Goal: Task Accomplishment & Management: Use online tool/utility

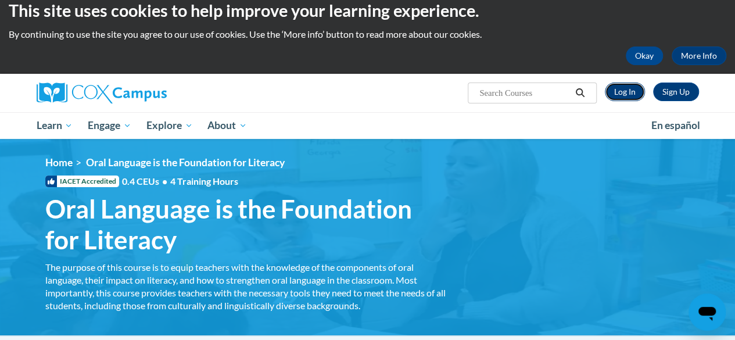
click at [629, 86] on link "Log In" at bounding box center [625, 91] width 40 height 19
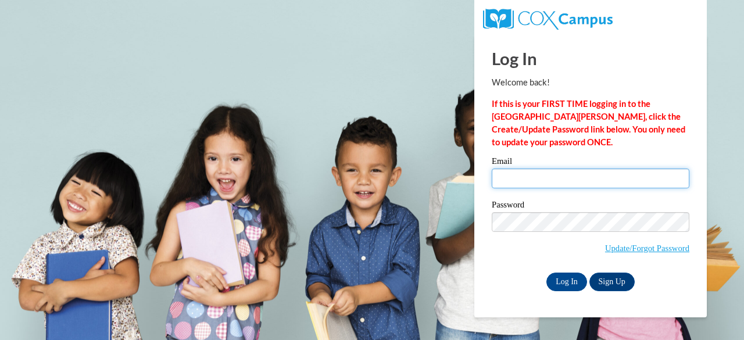
click at [538, 178] on input "Email" at bounding box center [591, 178] width 198 height 20
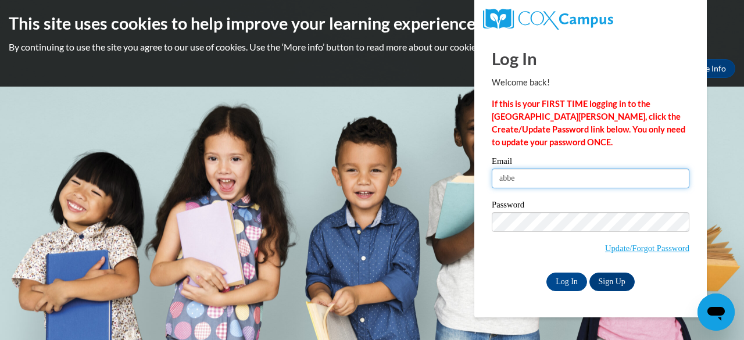
type input "abbey.simonis@wfbschools.com"
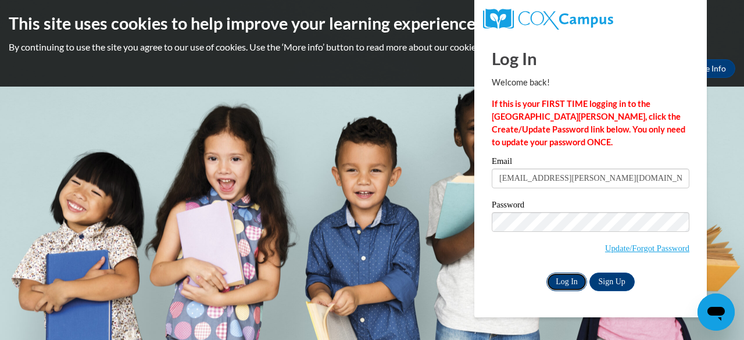
click at [572, 278] on input "Log In" at bounding box center [566, 281] width 41 height 19
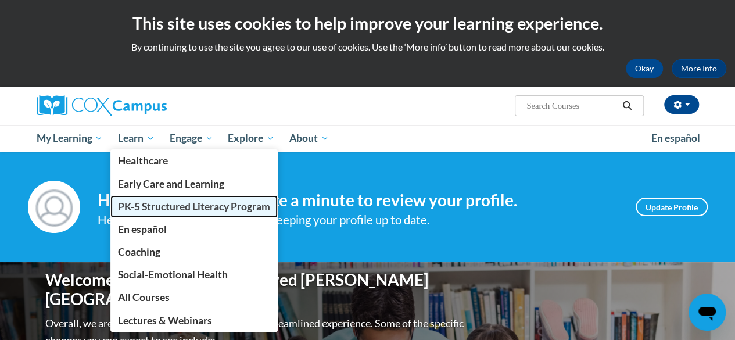
click at [153, 208] on span "PK-5 Structured Literacy Program" at bounding box center [194, 206] width 152 height 12
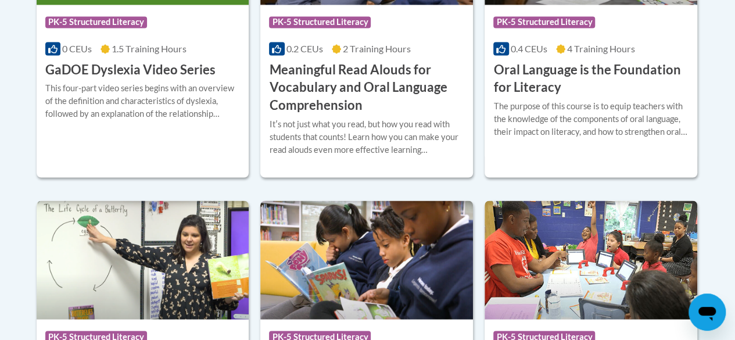
scroll to position [932, 0]
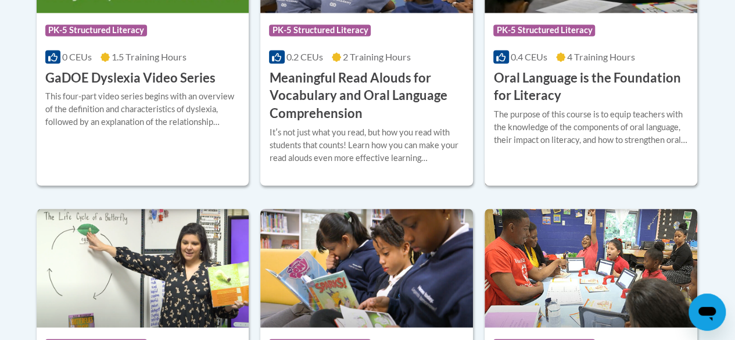
click at [567, 141] on div "The purpose of this course is to equip teachers with the knowledge of the compo…" at bounding box center [590, 127] width 195 height 38
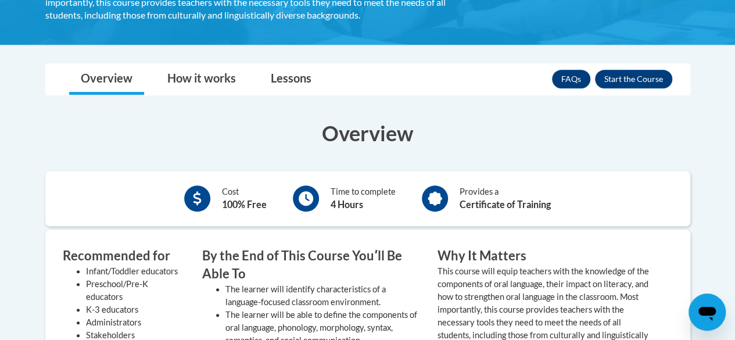
scroll to position [300, 0]
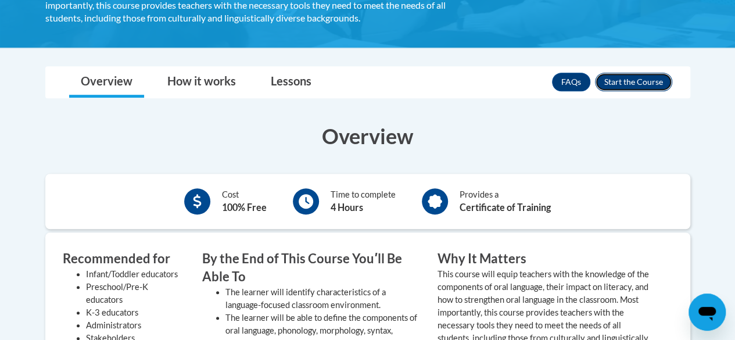
click at [648, 85] on button "Enroll" at bounding box center [633, 82] width 77 height 19
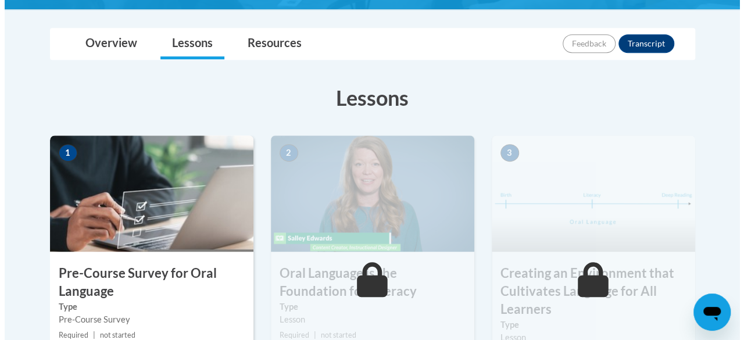
scroll to position [383, 0]
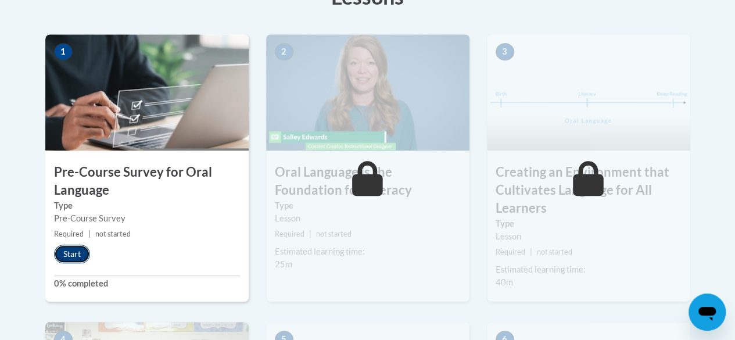
click at [79, 252] on button "Start" at bounding box center [72, 254] width 36 height 19
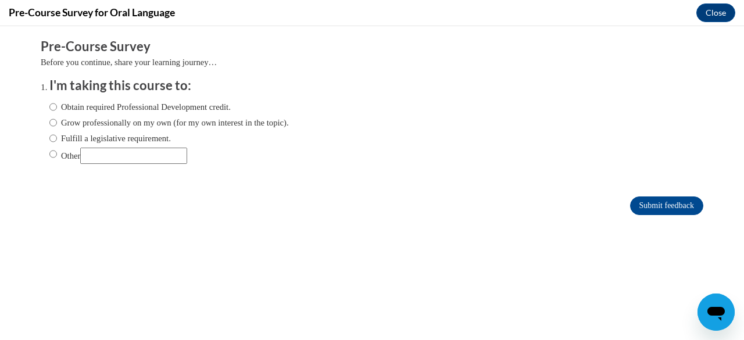
scroll to position [0, 0]
click at [105, 106] on label "Obtain required Professional Development credit." at bounding box center [139, 107] width 181 height 13
click at [57, 106] on input "Obtain required Professional Development credit." at bounding box center [53, 107] width 8 height 13
radio input "true"
click at [666, 203] on input "Submit feedback" at bounding box center [666, 205] width 73 height 19
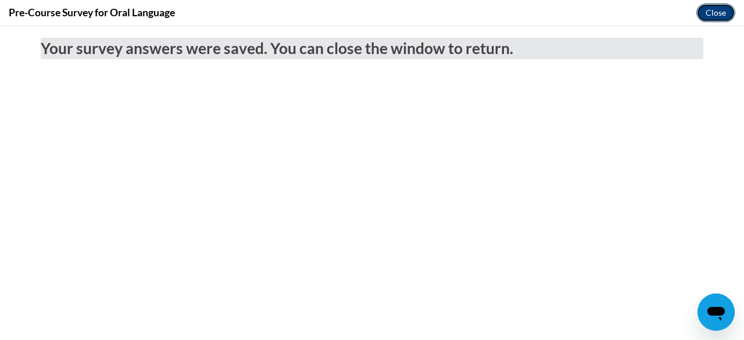
click at [709, 12] on button "Close" at bounding box center [715, 12] width 39 height 19
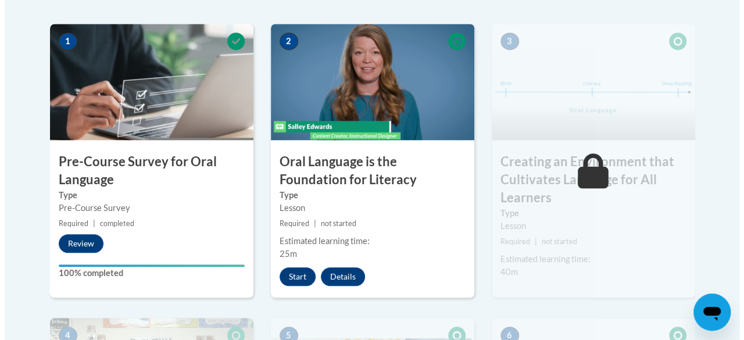
scroll to position [393, 0]
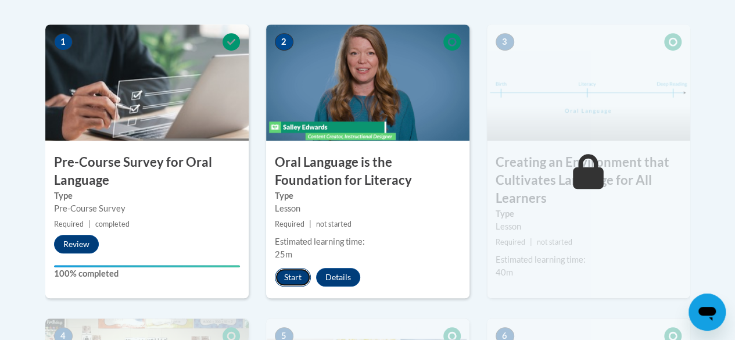
click at [296, 276] on button "Start" at bounding box center [293, 277] width 36 height 19
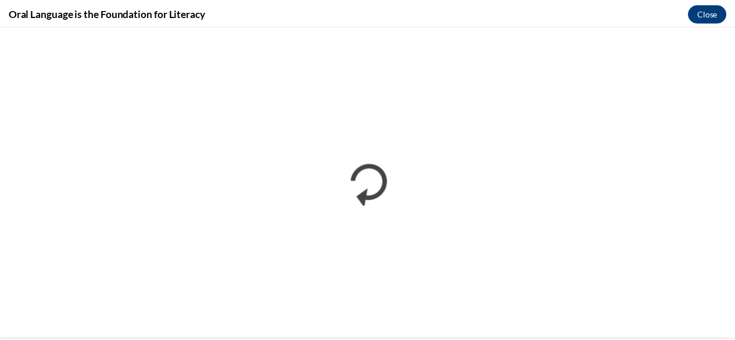
scroll to position [0, 0]
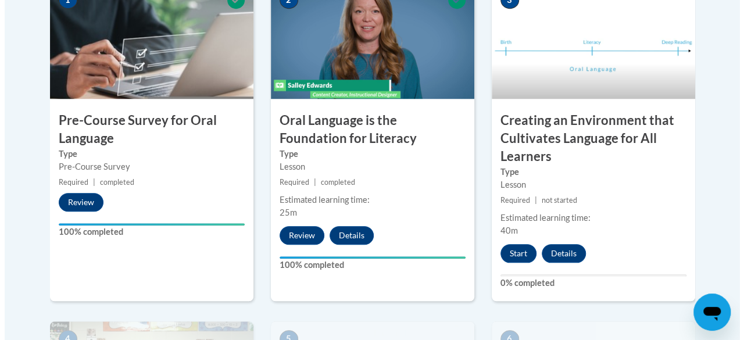
scroll to position [437, 0]
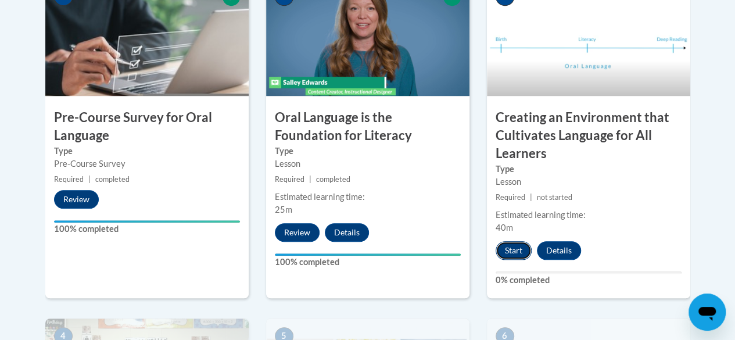
click at [518, 255] on button "Start" at bounding box center [514, 250] width 36 height 19
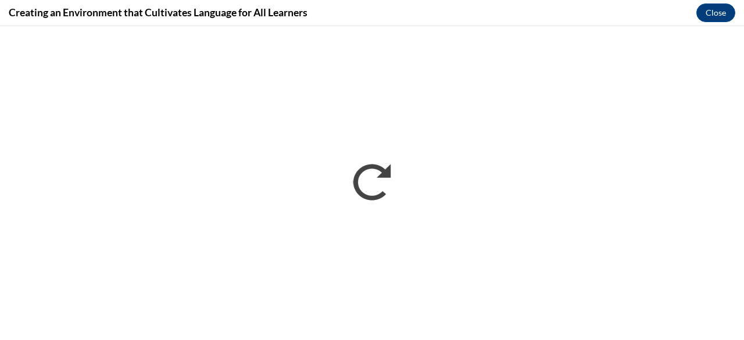
scroll to position [0, 0]
